Goal: Task Accomplishment & Management: Use online tool/utility

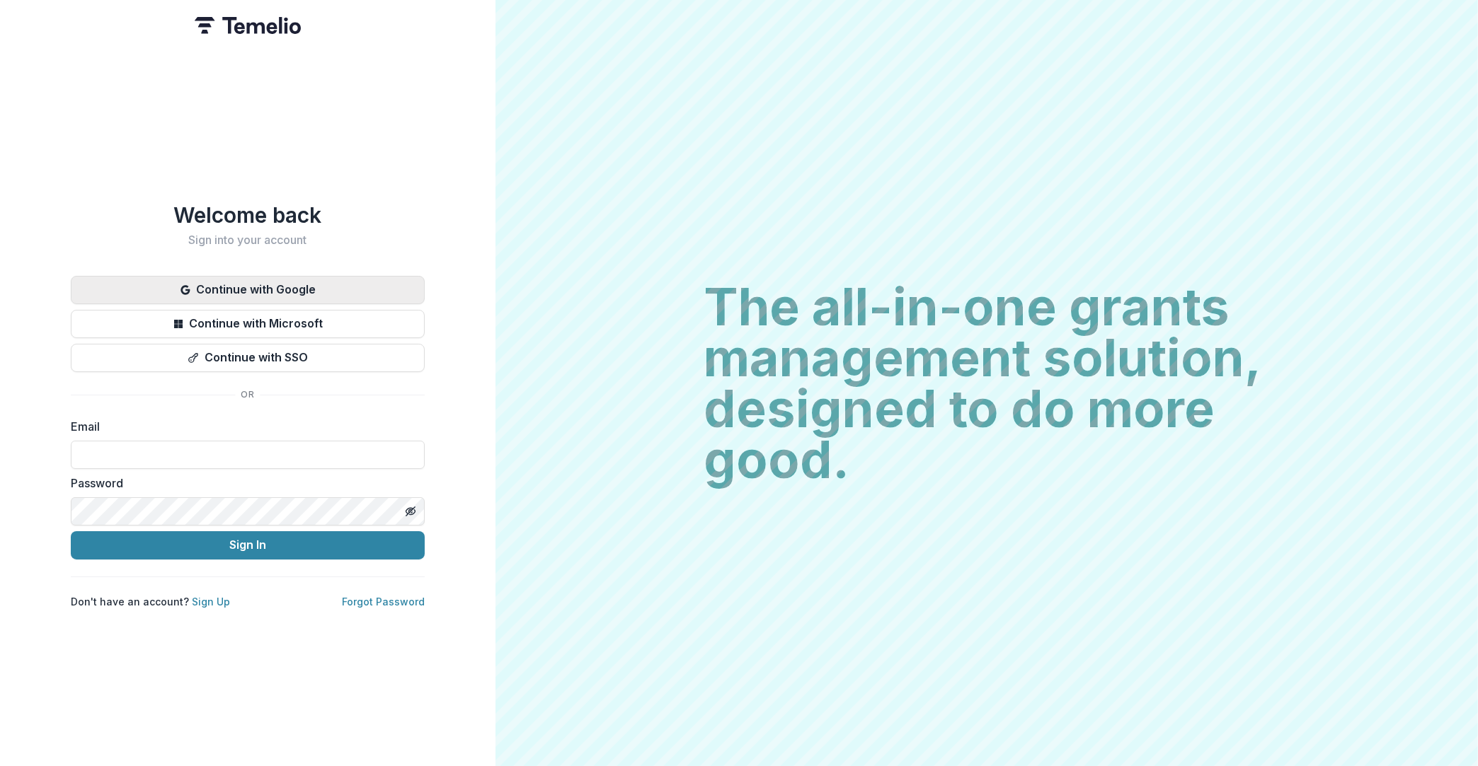
click at [345, 290] on button "Continue with Google" at bounding box center [248, 290] width 354 height 28
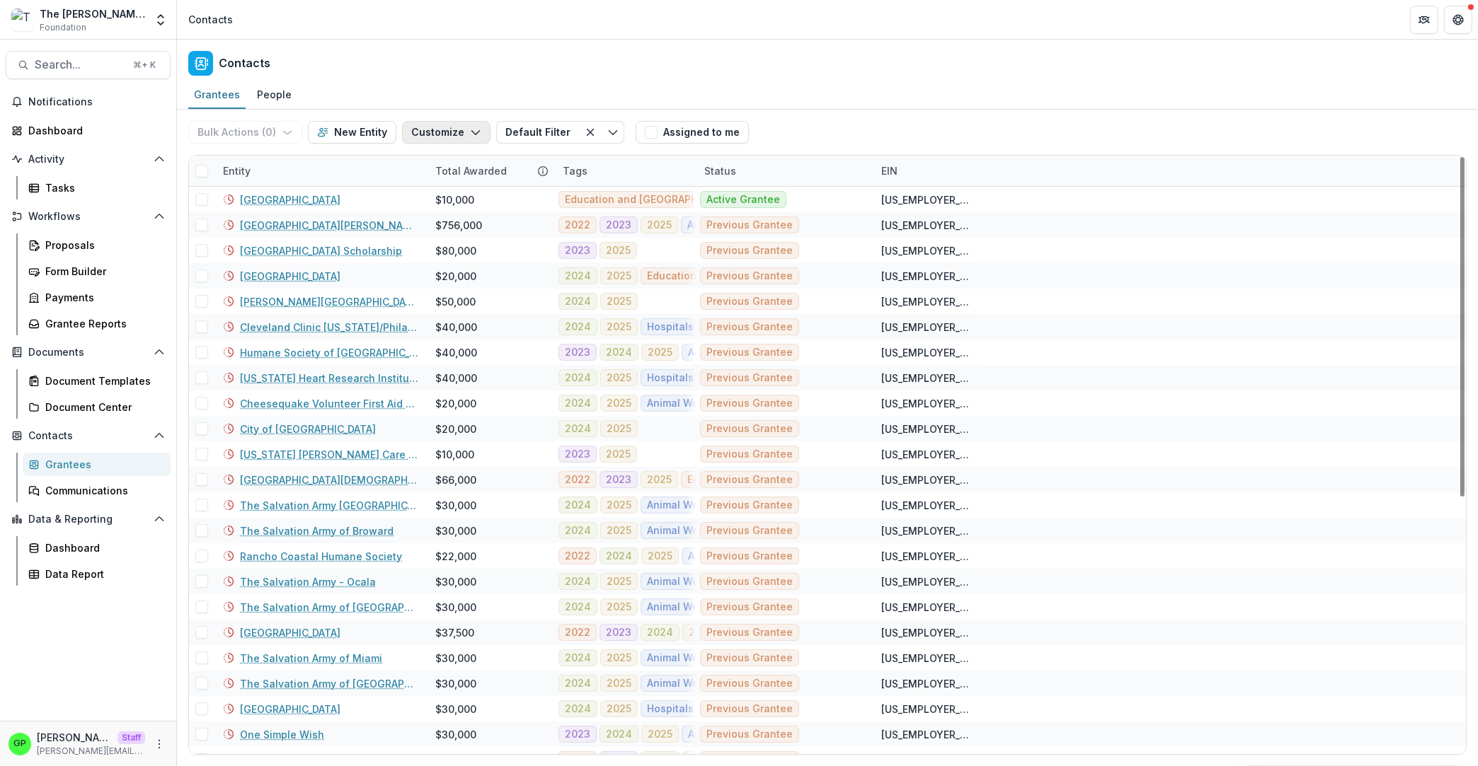
click at [459, 134] on button "Customize" at bounding box center [446, 132] width 88 height 23
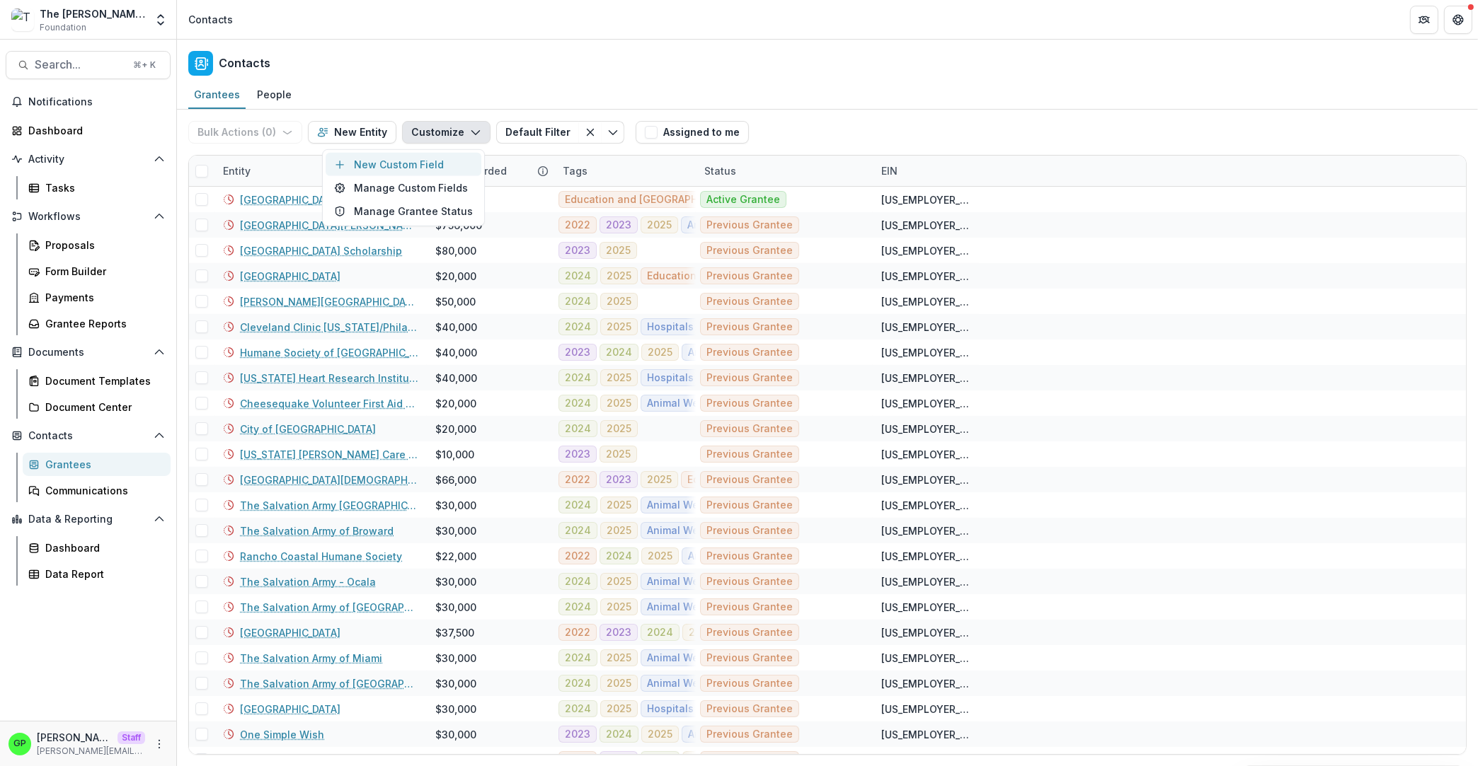
click at [420, 170] on button "New Custom Field" at bounding box center [404, 164] width 156 height 23
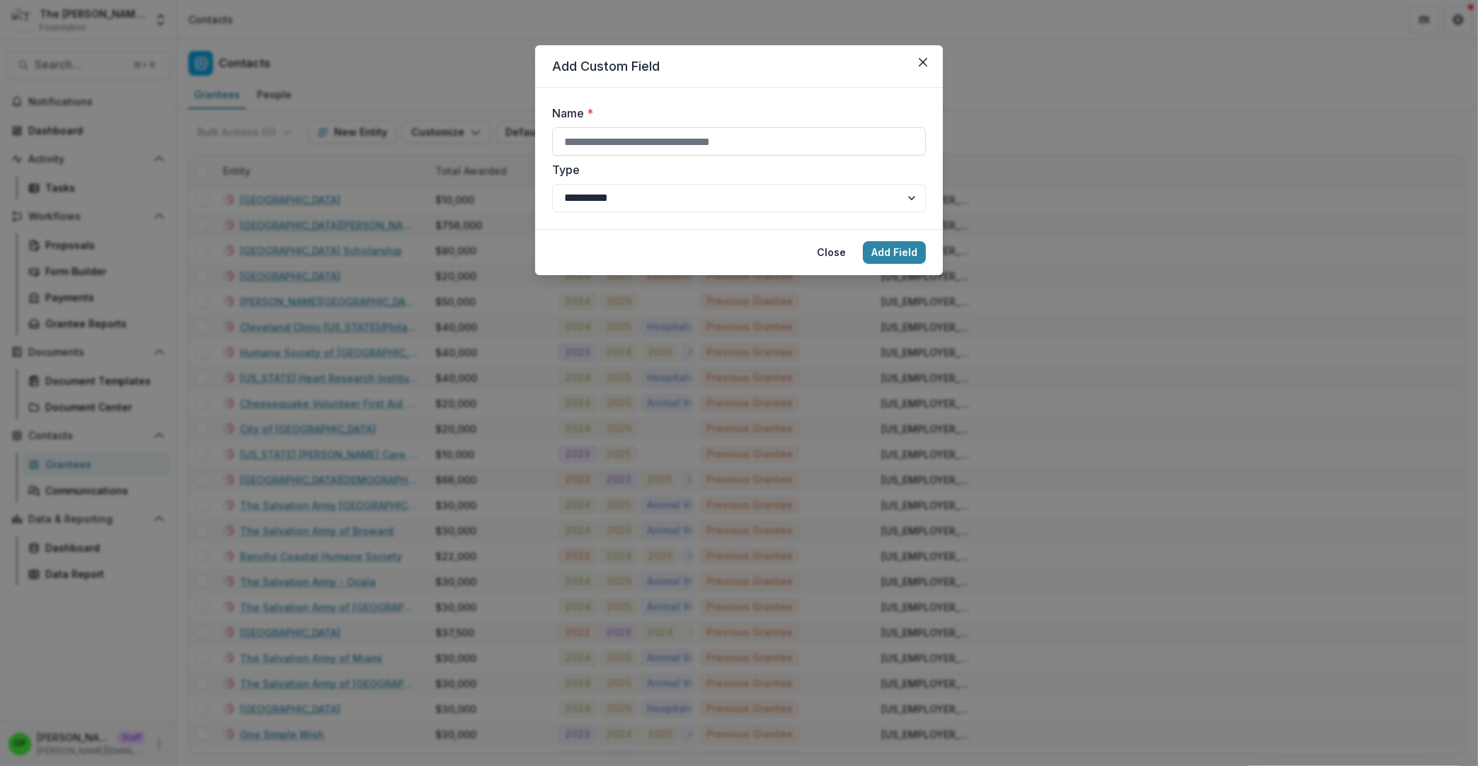
click at [595, 6] on div "**********" at bounding box center [739, 383] width 1478 height 766
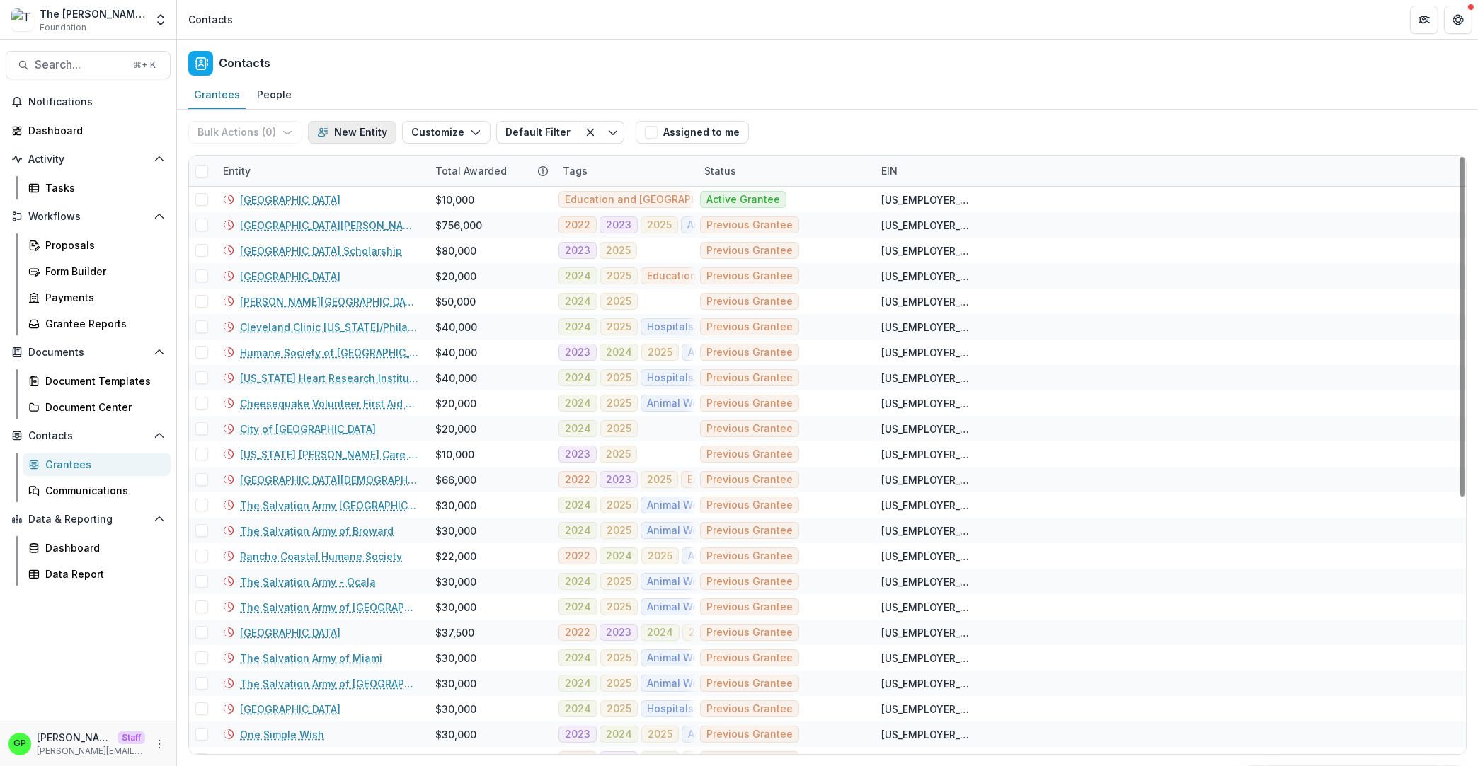
click at [391, 137] on button "New Entity" at bounding box center [352, 132] width 88 height 23
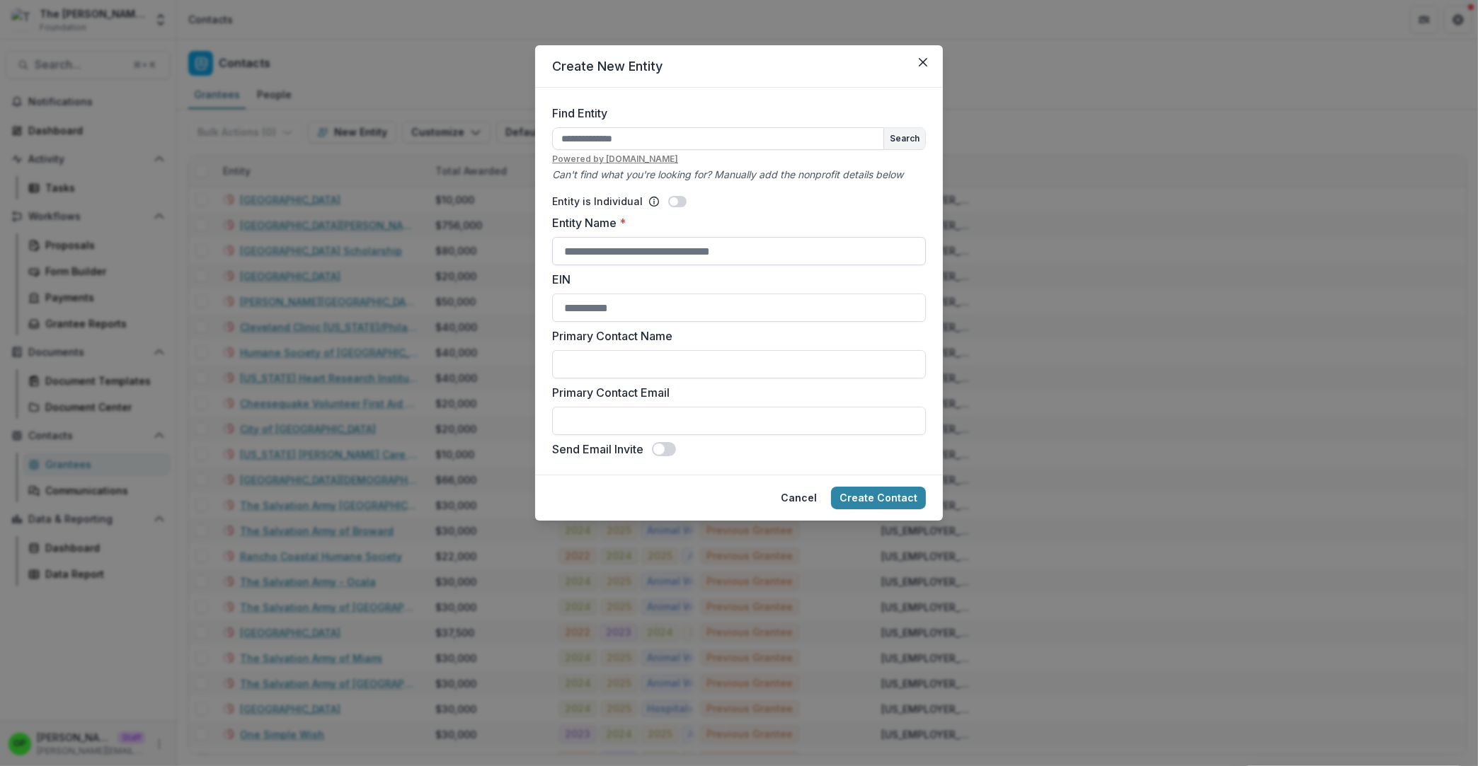
click at [702, 251] on input "Entity Name *" at bounding box center [739, 251] width 374 height 28
click at [925, 77] on header "Create New Entity" at bounding box center [739, 66] width 408 height 42
click at [922, 72] on button "Close" at bounding box center [922, 62] width 23 height 23
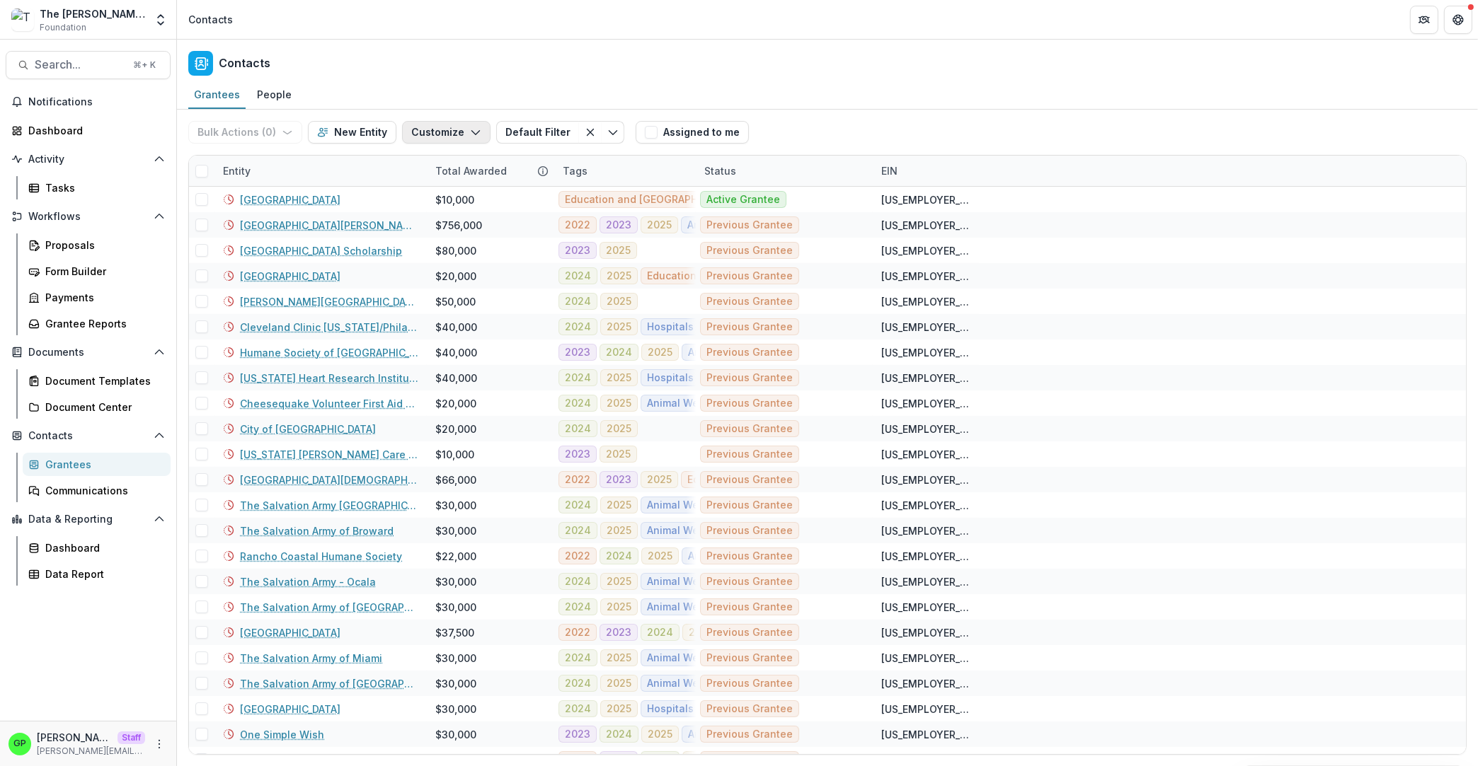
click at [405, 126] on button "Customize" at bounding box center [446, 132] width 88 height 23
